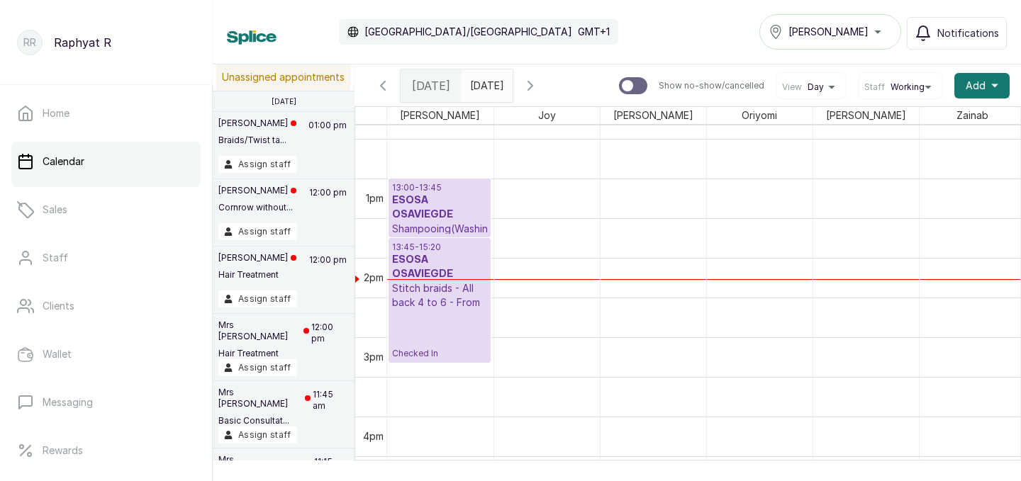
click at [441, 199] on h3 "ESOSA OSAVIEGDE" at bounding box center [439, 208] width 95 height 28
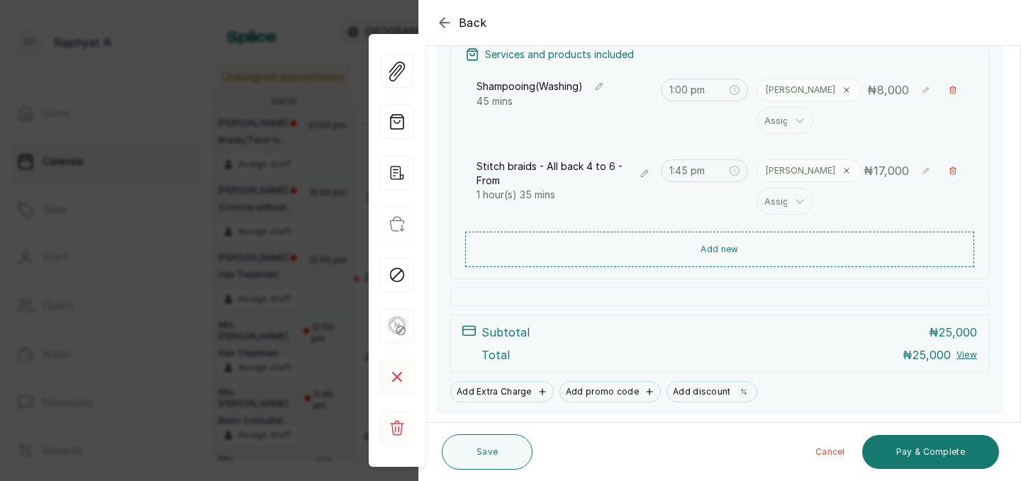
scroll to position [224, 0]
click at [898, 449] on button "Pay & Complete" at bounding box center [930, 452] width 137 height 34
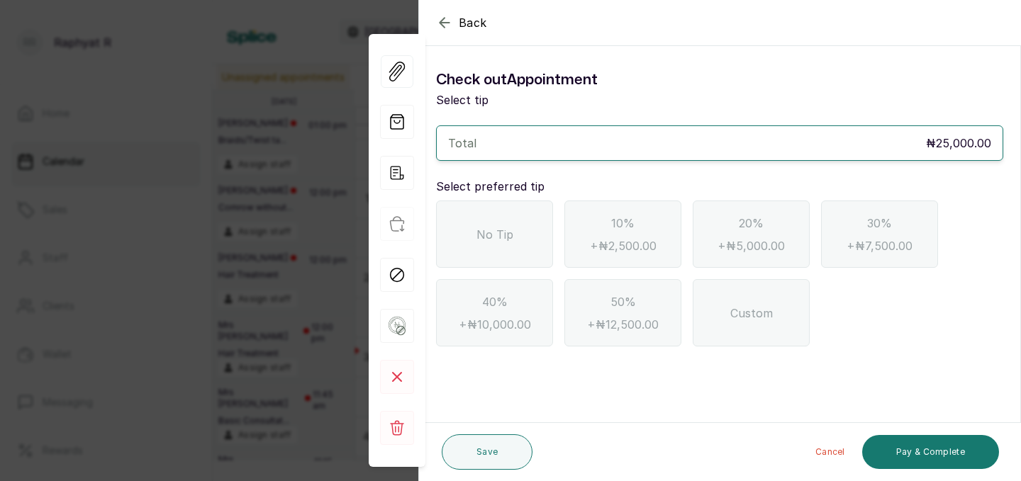
scroll to position [0, 0]
click at [534, 245] on div "No Tip" at bounding box center [494, 234] width 117 height 67
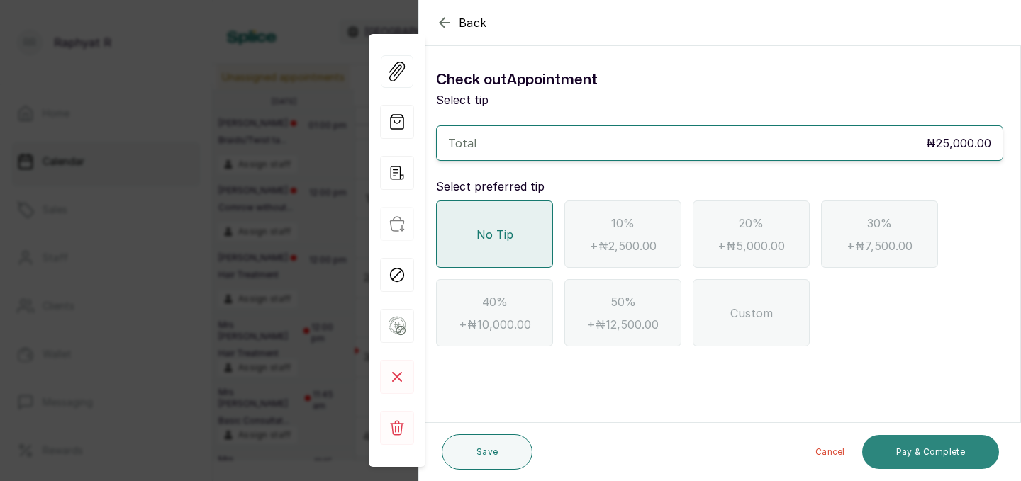
click at [887, 448] on button "Pay & Complete" at bounding box center [930, 452] width 137 height 34
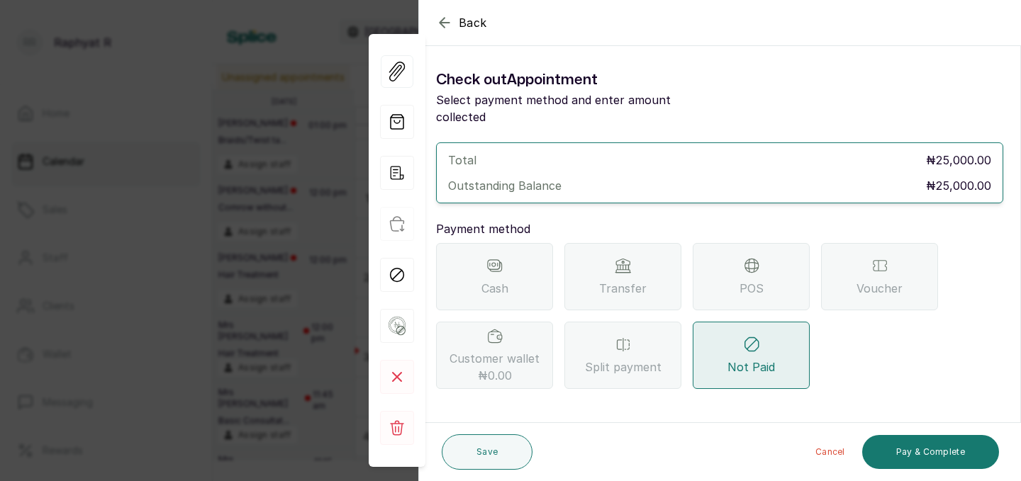
click at [725, 265] on div "POS" at bounding box center [751, 276] width 117 height 67
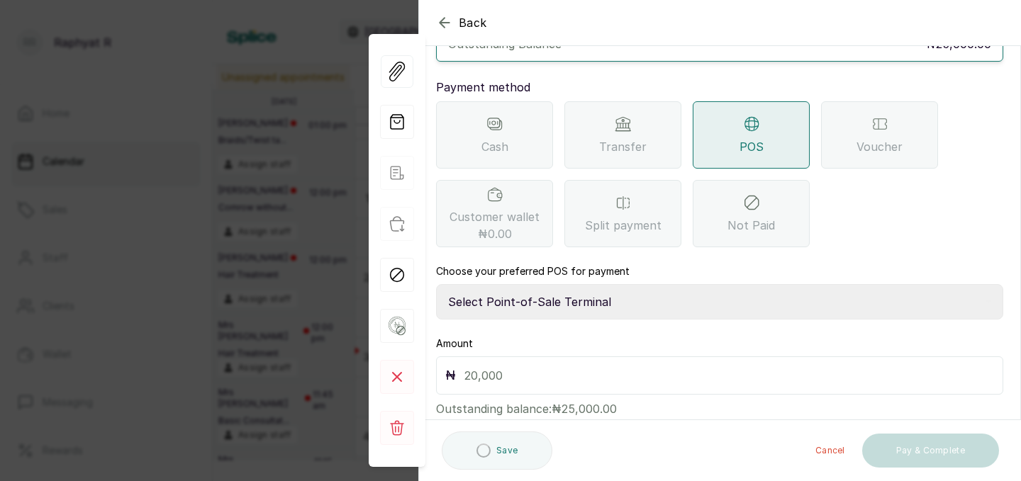
scroll to position [158, 0]
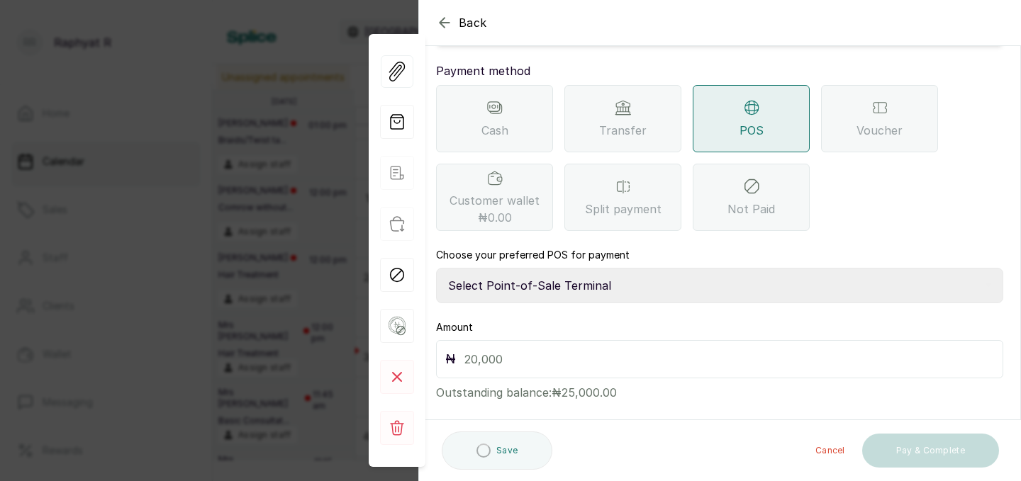
click at [598, 269] on select "Select Point-of-Sale Terminal Traction Providus Bank" at bounding box center [719, 285] width 567 height 35
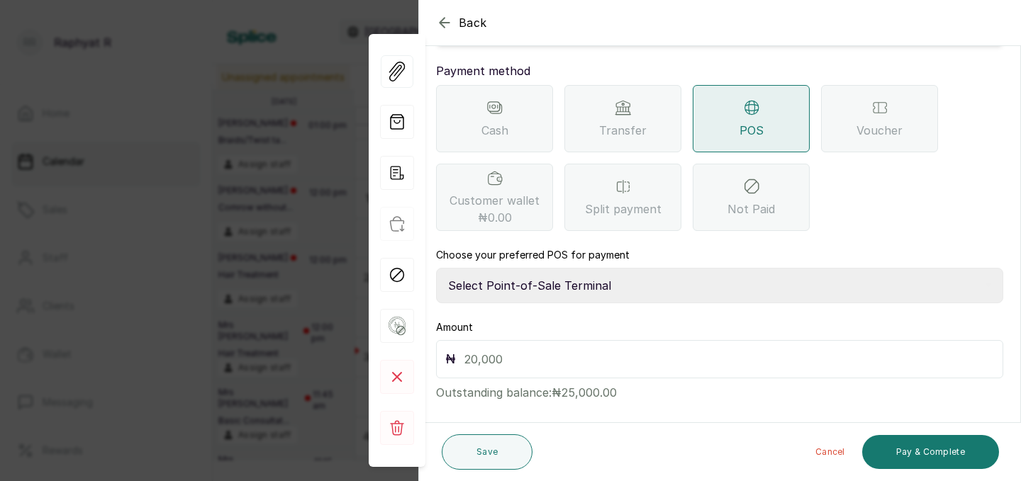
select select "b1594abb-eea2-48ba-bf5f-ff0754569b84"
click at [534, 350] on input "text" at bounding box center [729, 360] width 530 height 20
type input "25,000"
click at [899, 440] on button "Pay & Complete" at bounding box center [930, 452] width 137 height 34
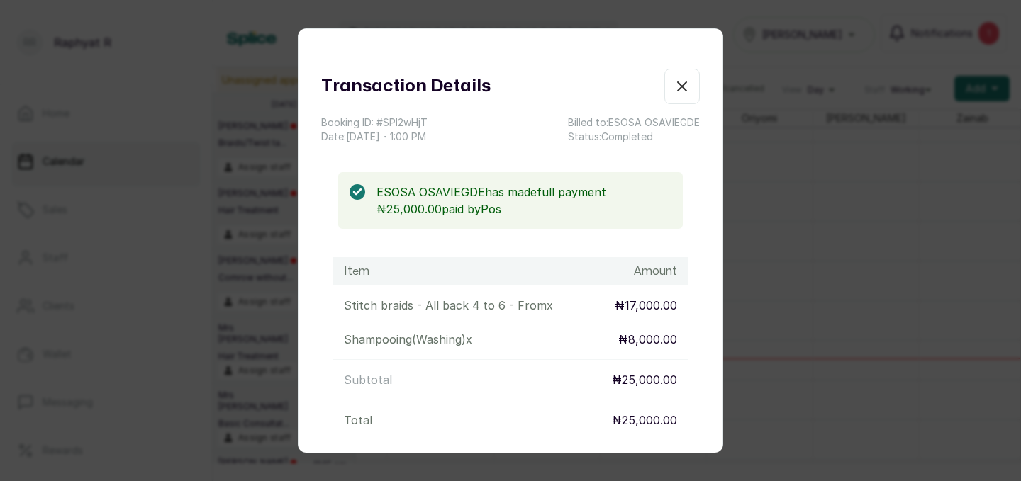
click at [686, 86] on icon "button" at bounding box center [682, 86] width 17 height 17
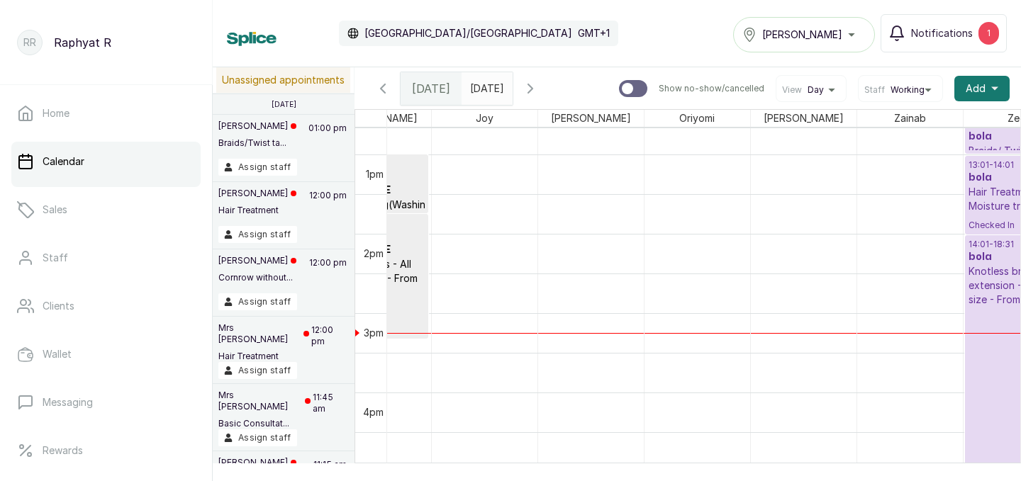
scroll to position [0, 0]
